Goal: Transaction & Acquisition: Purchase product/service

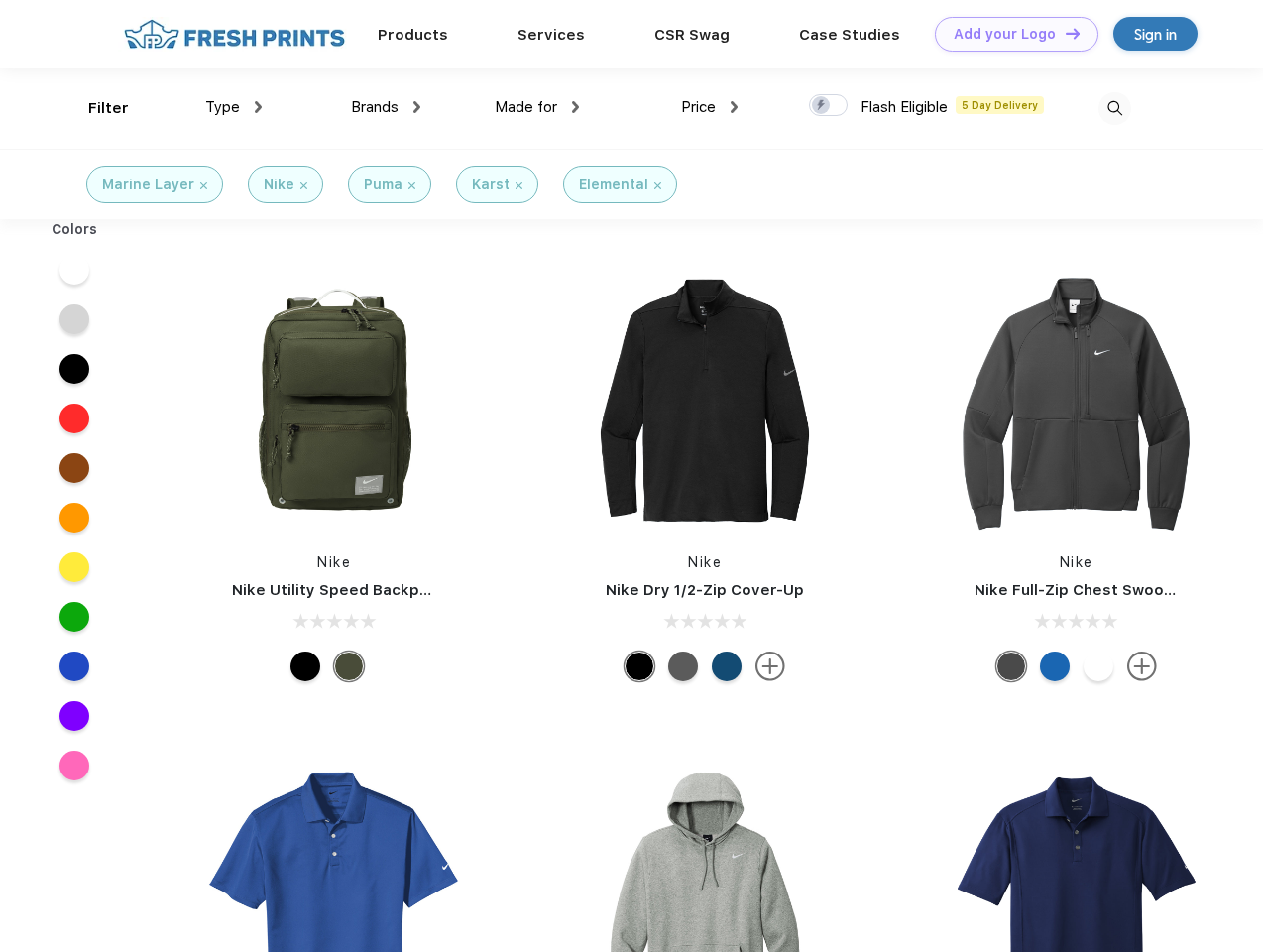
scroll to position [1, 0]
click at [1009, 34] on link "Add your Logo Design Tool" at bounding box center [1017, 34] width 164 height 35
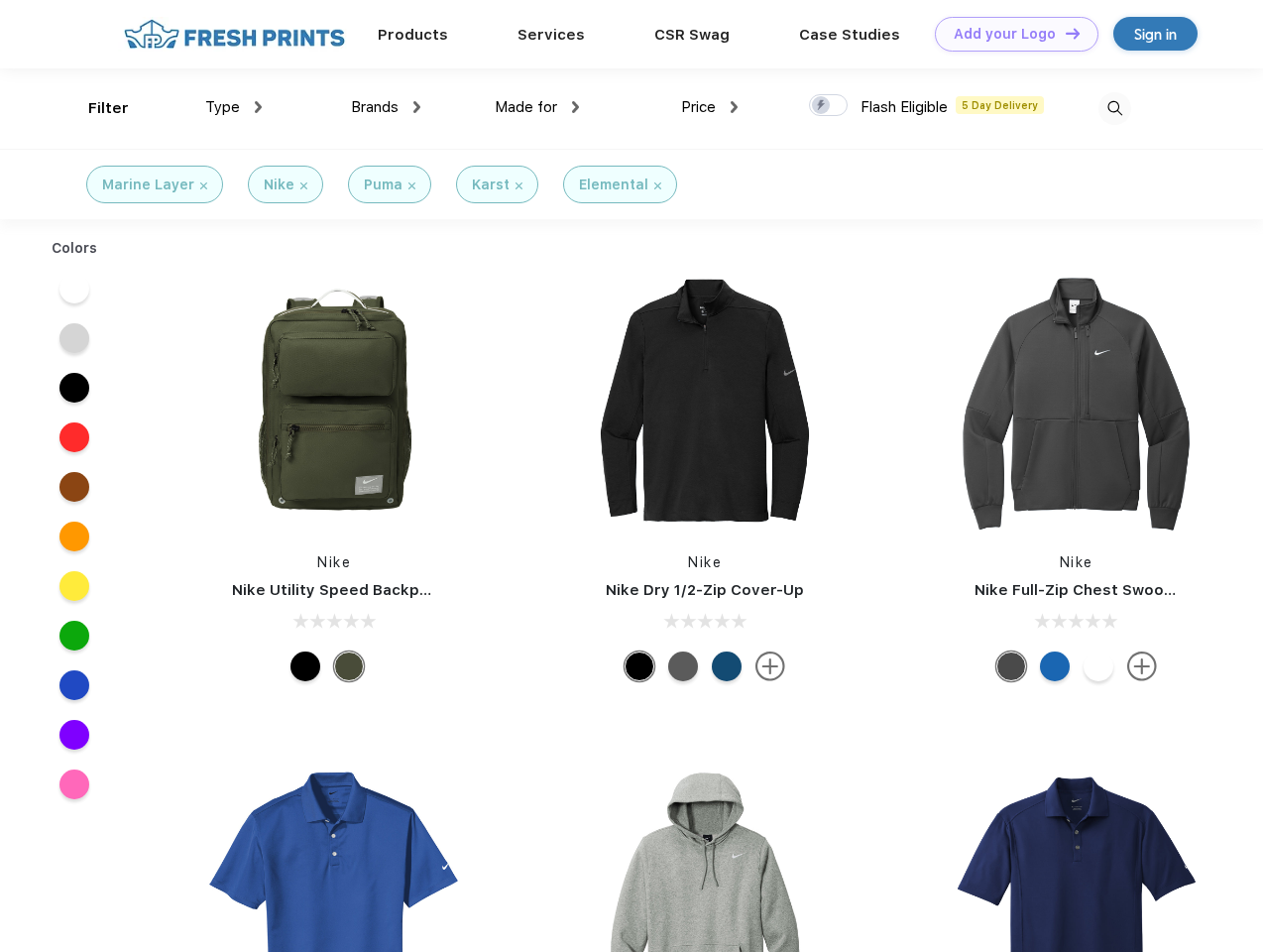
click at [0, 0] on div "Design Tool" at bounding box center [0, 0] width 0 height 0
click at [1064, 33] on link "Add your Logo Design Tool" at bounding box center [1017, 34] width 164 height 35
click at [95, 108] on div "Filter" at bounding box center [108, 108] width 41 height 23
click at [234, 107] on span "Type" at bounding box center [222, 107] width 35 height 18
click at [386, 107] on span "Brands" at bounding box center [375, 107] width 48 height 18
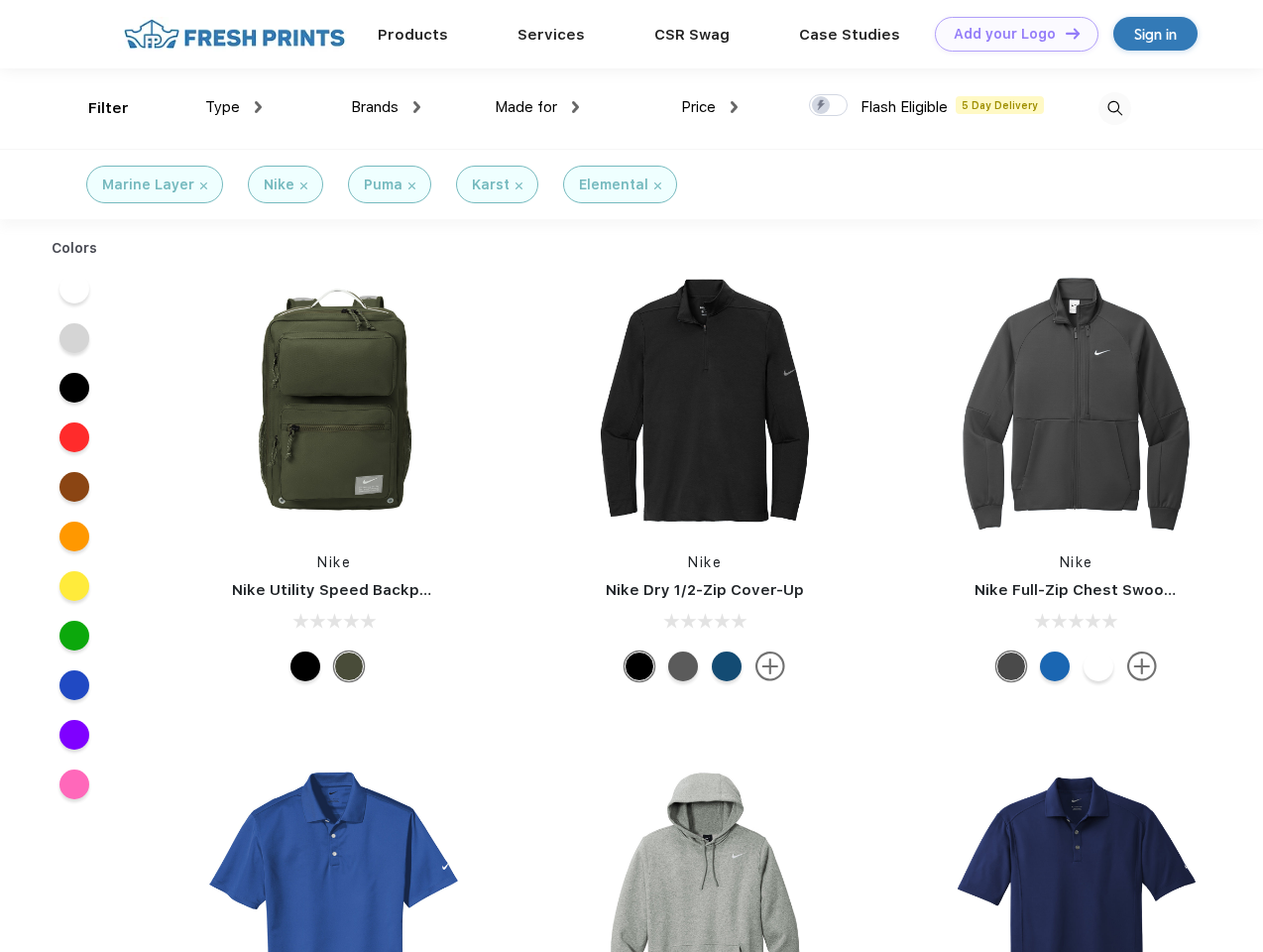
click at [537, 107] on span "Made for" at bounding box center [526, 107] width 62 height 18
click at [710, 107] on span "Price" at bounding box center [698, 107] width 35 height 18
click at [829, 106] on div at bounding box center [828, 105] width 39 height 22
click at [822, 106] on input "checkbox" at bounding box center [815, 99] width 13 height 13
click at [1115, 108] on img at bounding box center [1115, 108] width 33 height 33
